Goal: Information Seeking & Learning: Check status

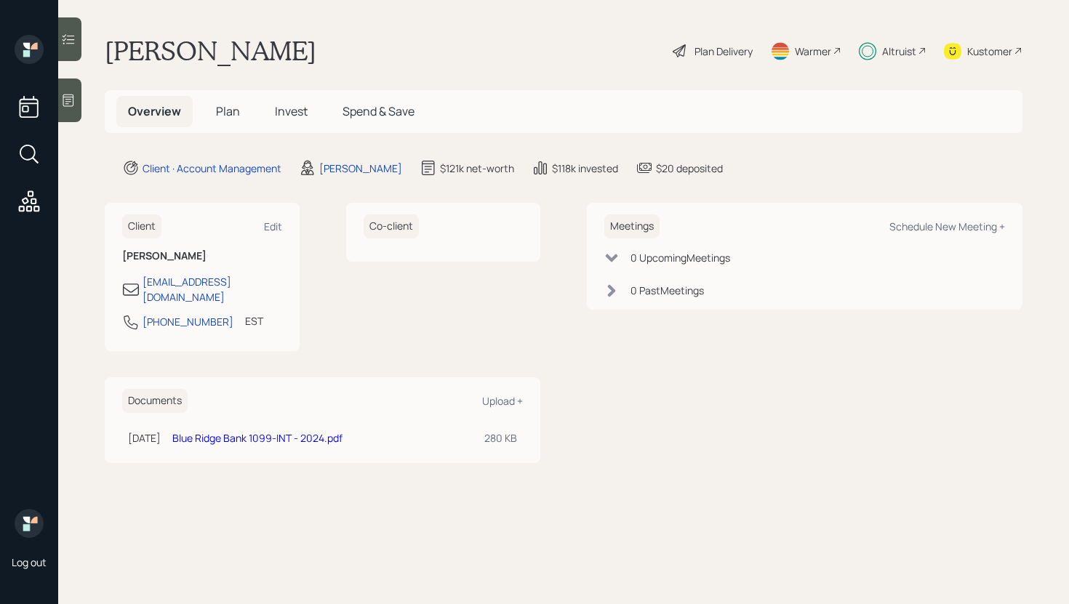
click at [280, 115] on span "Invest" at bounding box center [291, 111] width 33 height 16
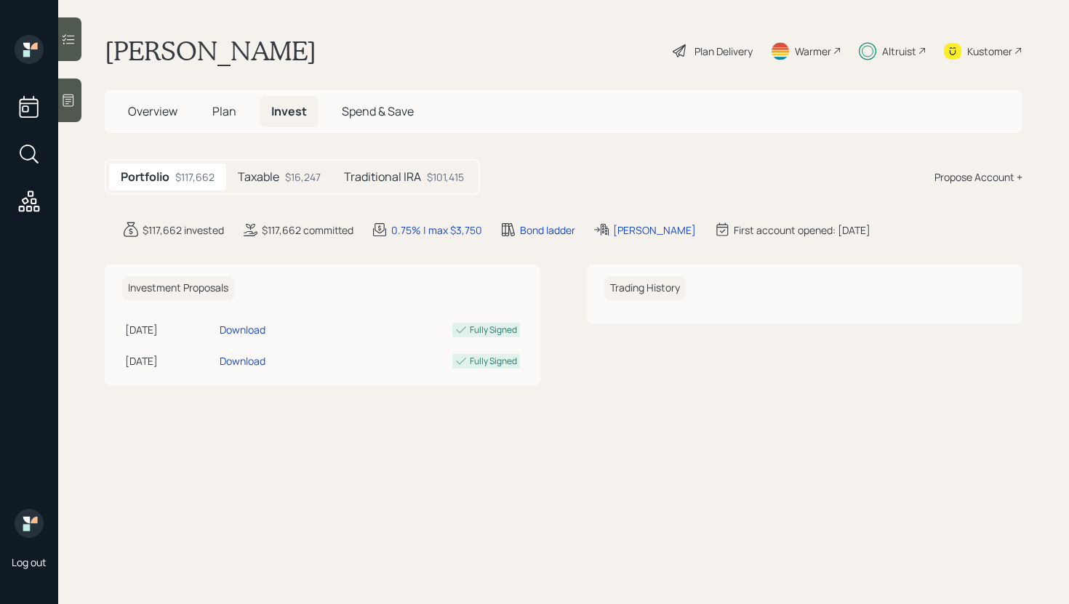
click at [278, 179] on h5 "Taxable" at bounding box center [258, 177] width 41 height 14
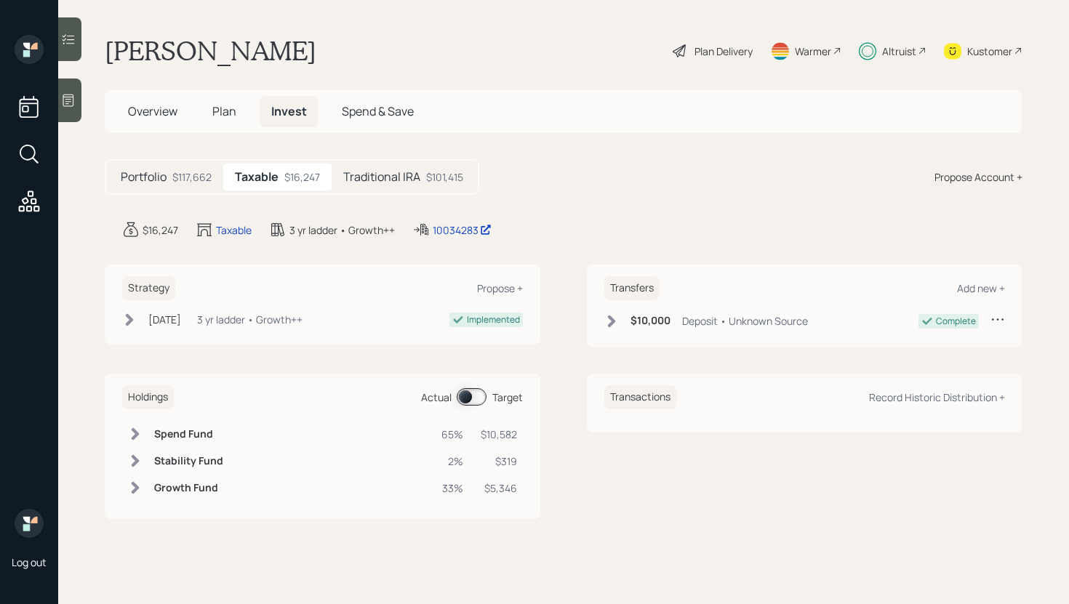
click at [472, 399] on span at bounding box center [472, 396] width 30 height 17
click at [401, 177] on h5 "Traditional IRA" at bounding box center [381, 177] width 77 height 14
click at [470, 399] on span at bounding box center [472, 396] width 30 height 17
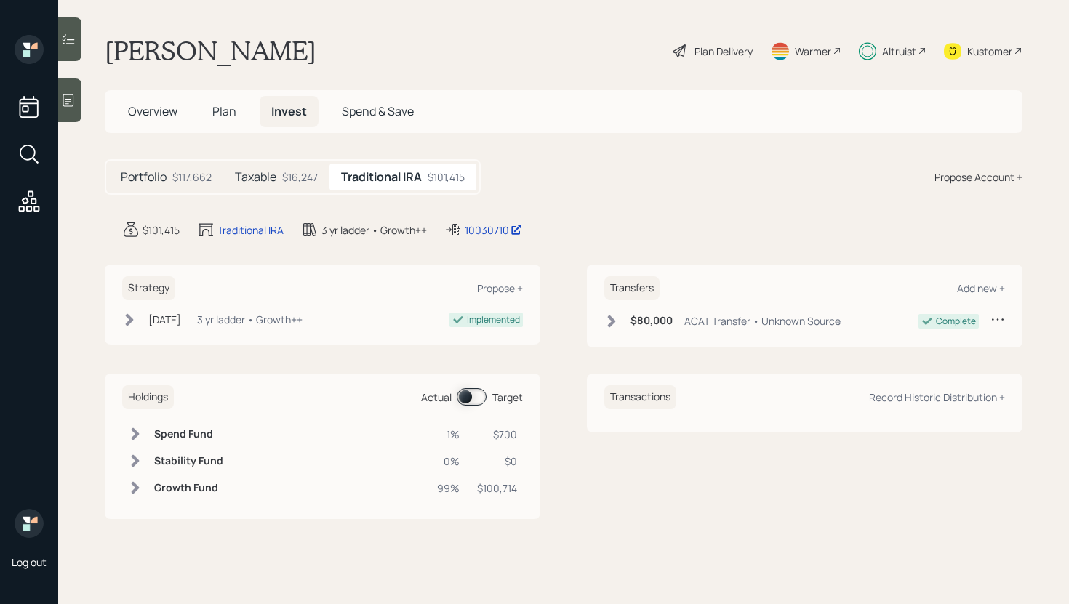
click at [470, 399] on span at bounding box center [472, 396] width 30 height 17
click at [307, 180] on div "$16,247" at bounding box center [300, 176] width 36 height 15
click at [76, 44] on div at bounding box center [69, 39] width 23 height 44
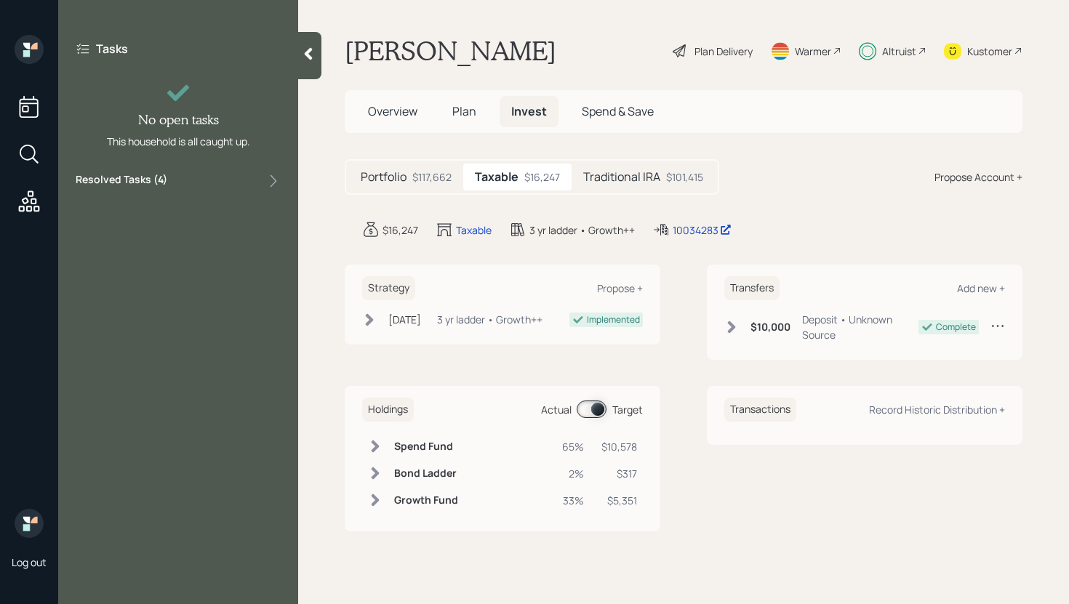
click at [200, 177] on div "Resolved Tasks ( 4 )" at bounding box center [178, 180] width 205 height 17
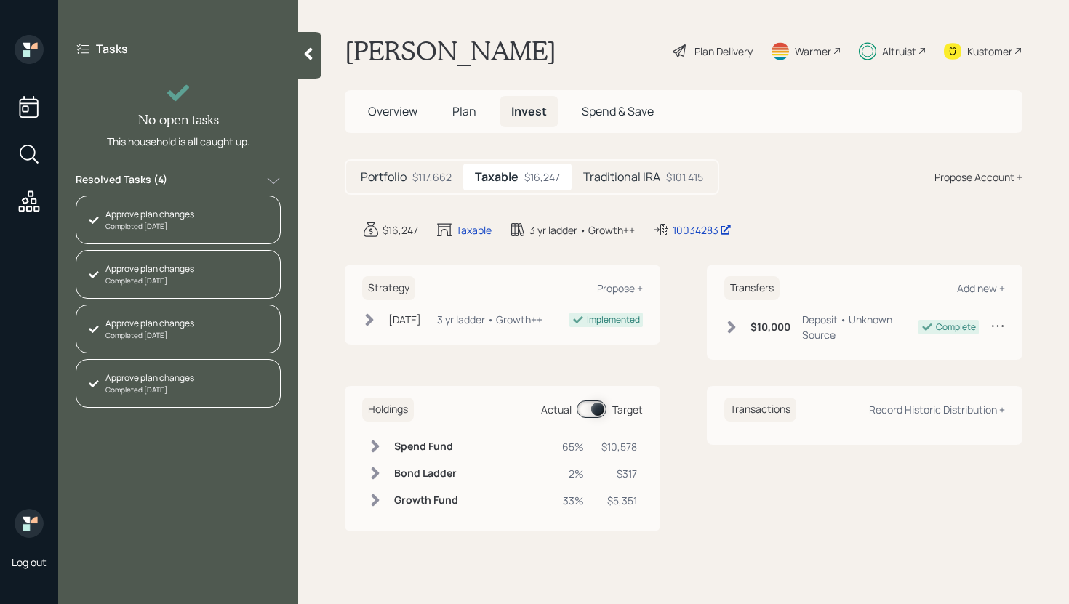
click at [310, 54] on icon at bounding box center [308, 54] width 15 height 15
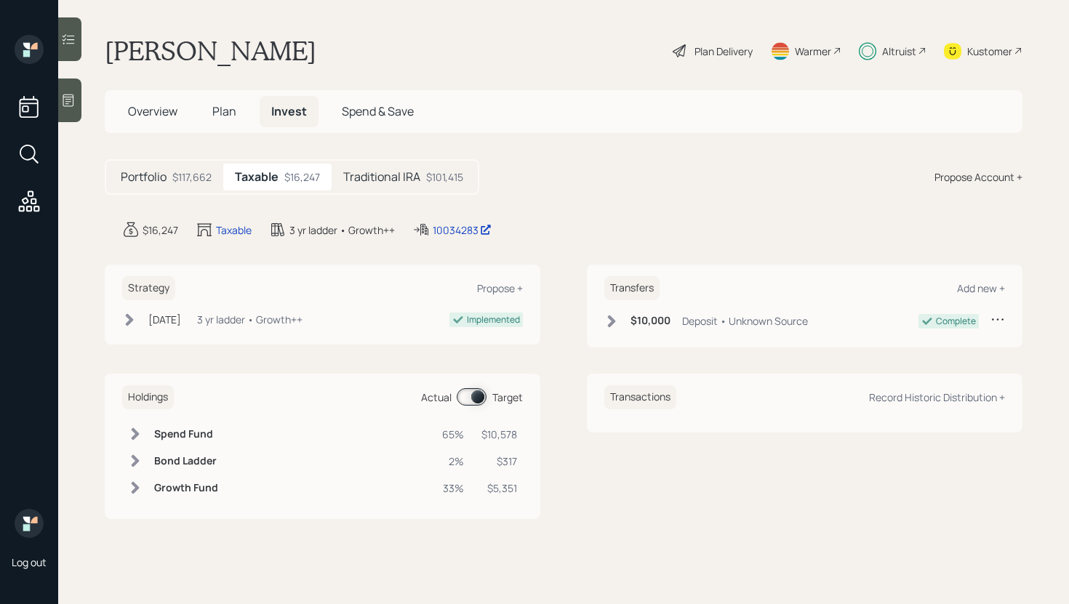
click at [478, 391] on span at bounding box center [472, 396] width 30 height 17
click at [478, 392] on span at bounding box center [472, 396] width 30 height 17
click at [466, 395] on span at bounding box center [472, 396] width 30 height 17
copy div "10034283"
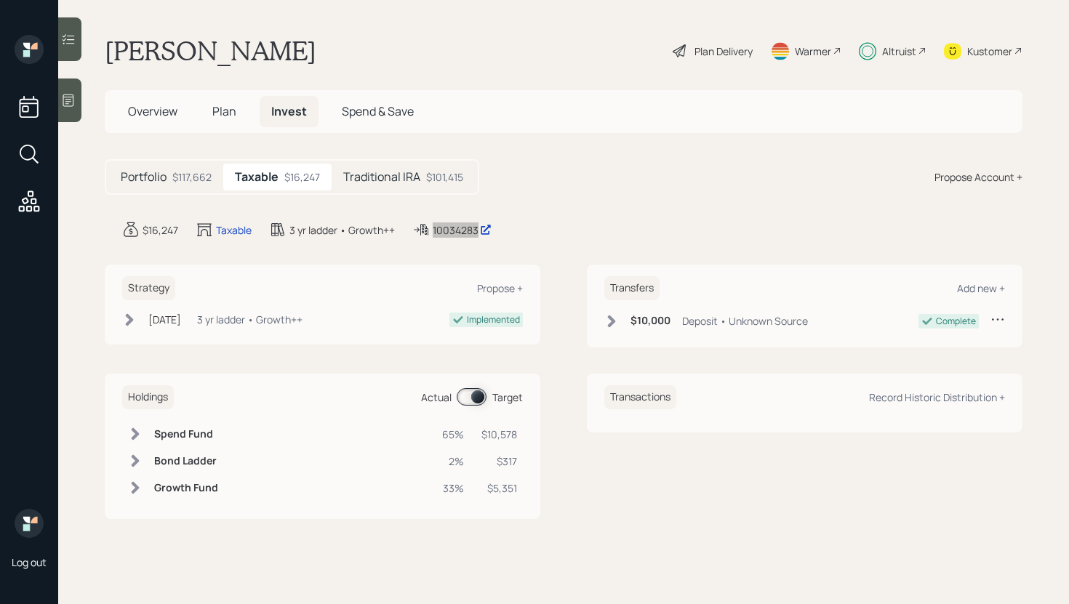
drag, startPoint x: 448, startPoint y: 230, endPoint x: 797, endPoint y: 1, distance: 417.4
click at [0, 0] on div "Log out Ralph Petersen Plan Delivery Warmer Altruist Kustomer Overview Plan Inv…" at bounding box center [534, 302] width 1069 height 604
click at [409, 185] on div "Traditional IRA $101,415" at bounding box center [403, 177] width 143 height 27
drag, startPoint x: 492, startPoint y: 228, endPoint x: 784, endPoint y: 5, distance: 367.7
click at [0, 0] on div "Log out Ralph Petersen Plan Delivery Warmer Altruist Kustomer Overview Plan Inv…" at bounding box center [534, 302] width 1069 height 604
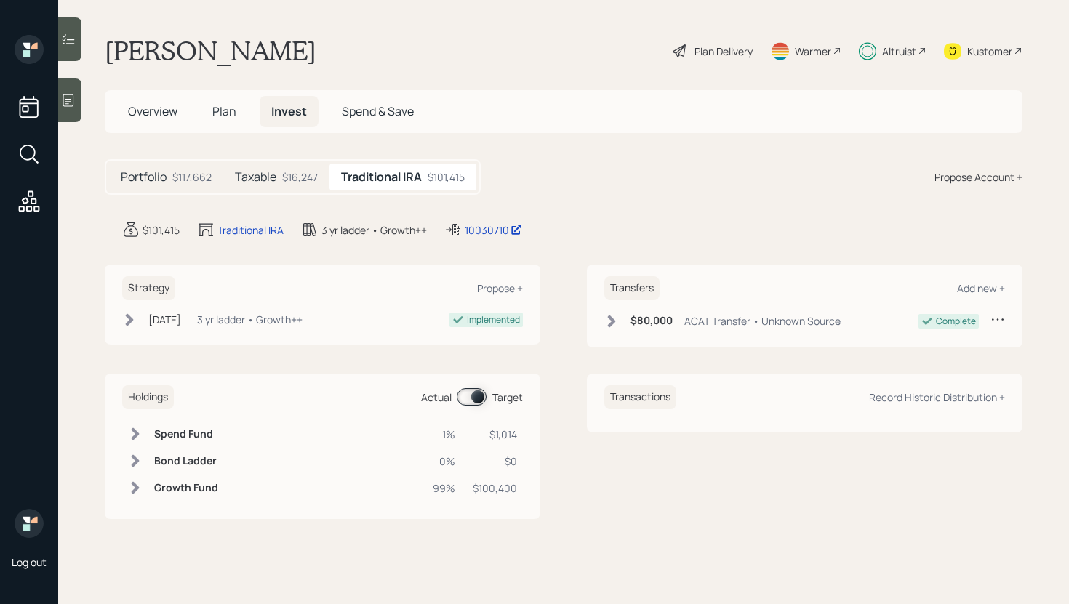
click at [302, 175] on div "$16,247" at bounding box center [300, 176] width 36 height 15
click at [404, 177] on h5 "Traditional IRA" at bounding box center [381, 177] width 77 height 14
click at [469, 396] on span at bounding box center [472, 396] width 30 height 17
click at [300, 180] on div "$16,247" at bounding box center [300, 176] width 36 height 15
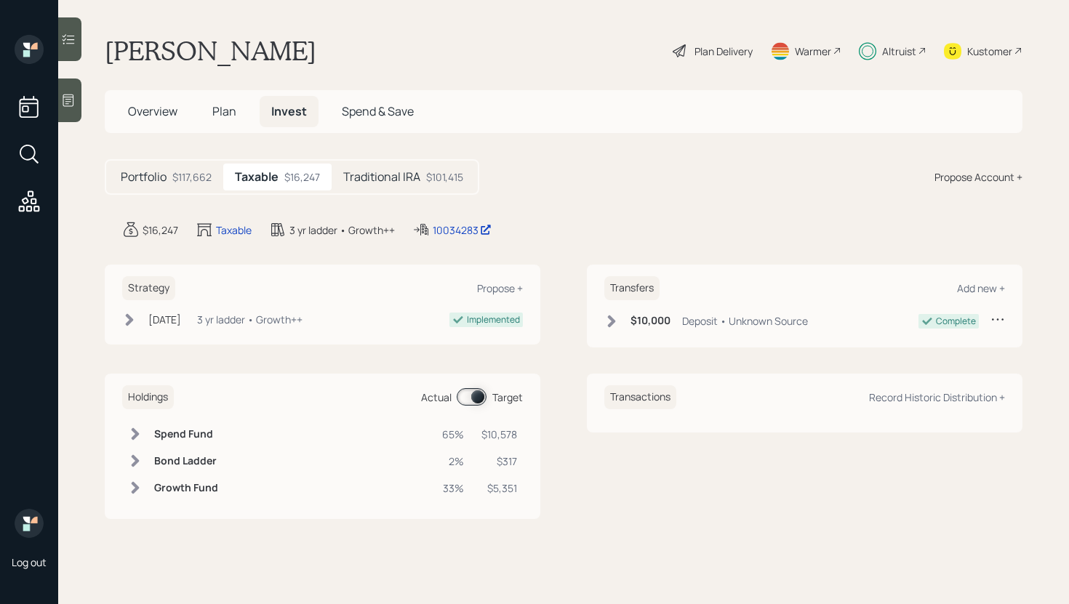
click at [477, 394] on span at bounding box center [472, 396] width 30 height 17
click at [474, 395] on span at bounding box center [472, 396] width 30 height 17
copy div "10034283"
drag, startPoint x: 457, startPoint y: 226, endPoint x: 811, endPoint y: 4, distance: 418.2
click at [0, 0] on div "Log out Ralph Petersen Plan Delivery Warmer Altruist Kustomer Overview Plan Inv…" at bounding box center [534, 302] width 1069 height 604
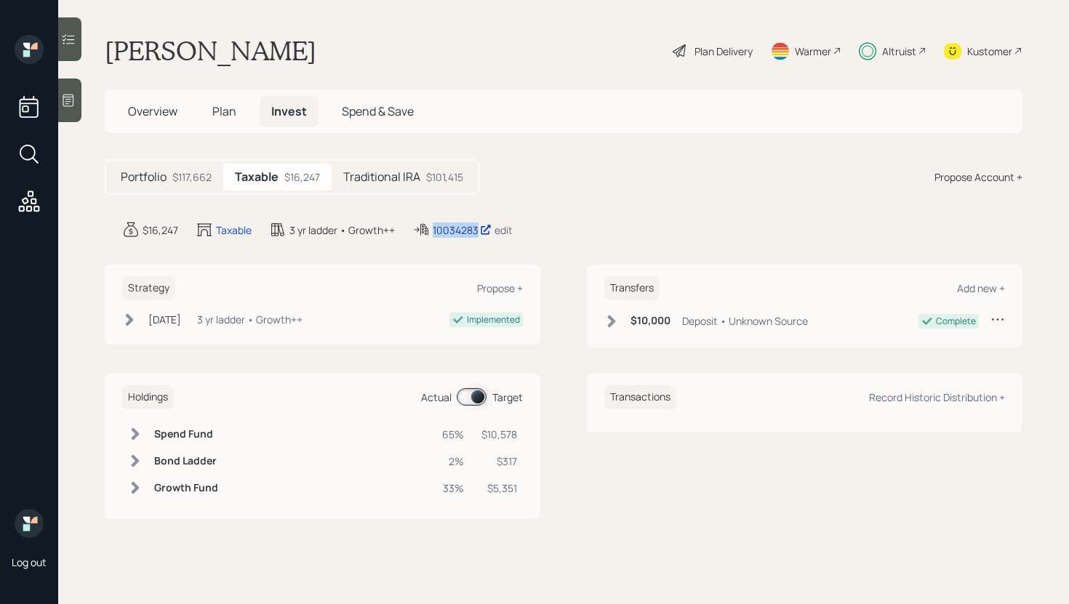
click at [449, 225] on div "10034283" at bounding box center [462, 229] width 59 height 15
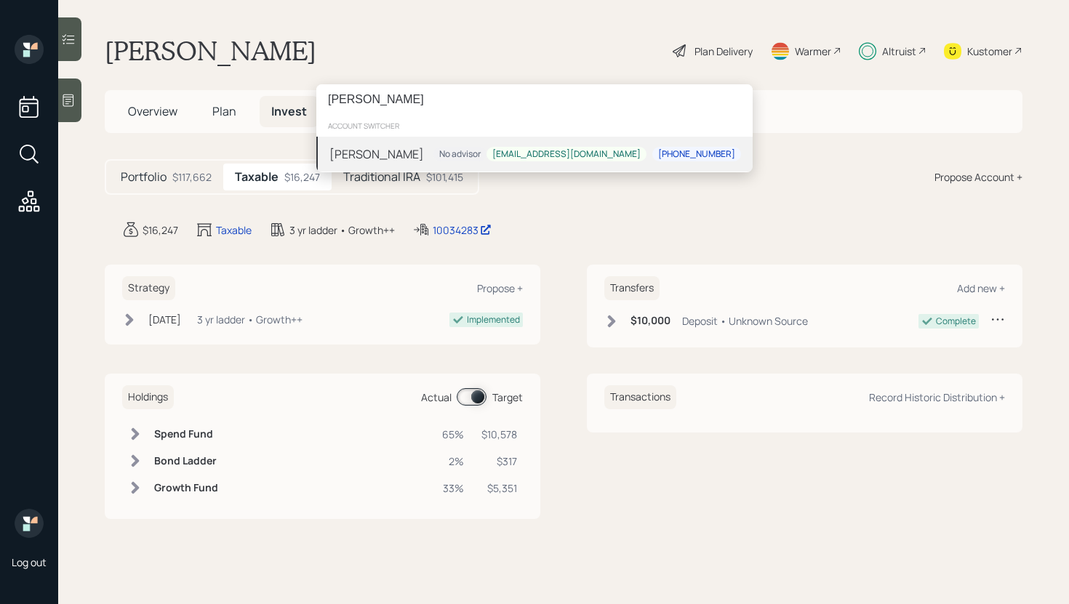
type input "[PERSON_NAME]"
click at [467, 155] on div "Nancy Simmons No advisor stnlsimmons@aol.com 952-288-1772" at bounding box center [534, 154] width 436 height 35
